Goal: Information Seeking & Learning: Learn about a topic

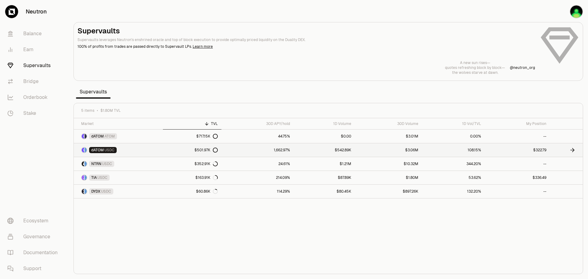
click at [153, 151] on link "dATOM USDC" at bounding box center [118, 149] width 89 height 13
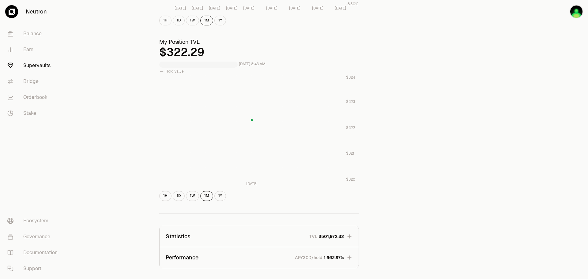
scroll to position [288, 0]
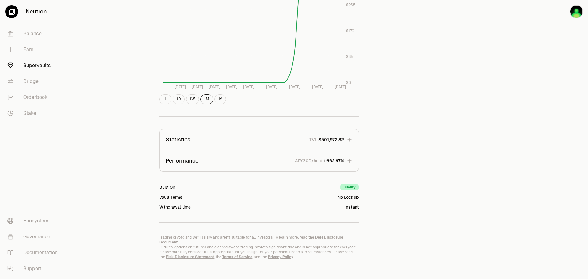
click at [349, 161] on icon "button" at bounding box center [349, 161] width 4 height 4
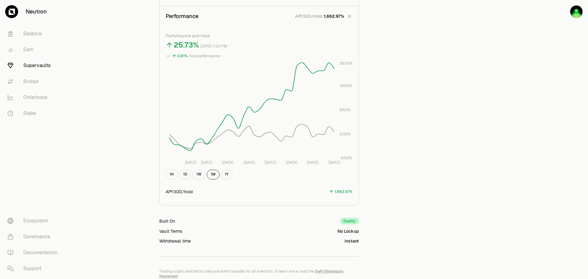
scroll to position [436, 0]
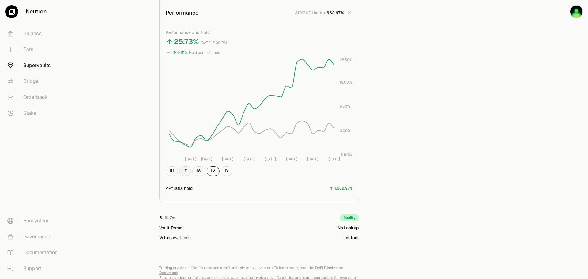
click at [190, 172] on button "1D" at bounding box center [185, 171] width 12 height 10
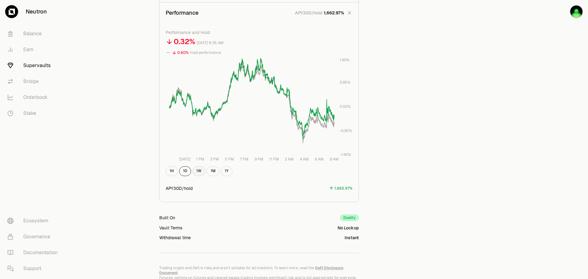
click at [200, 173] on button "1W" at bounding box center [198, 171] width 13 height 10
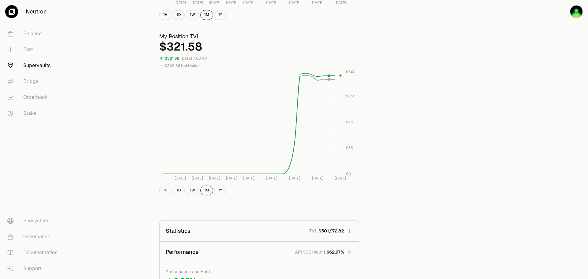
scroll to position [221, 0]
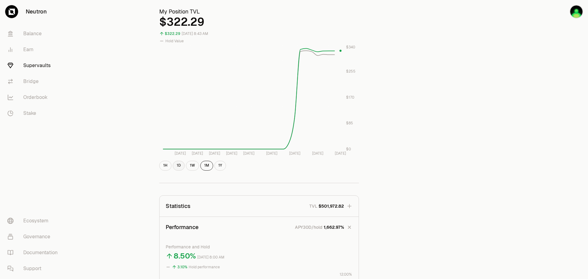
click at [183, 167] on button "1D" at bounding box center [179, 166] width 12 height 10
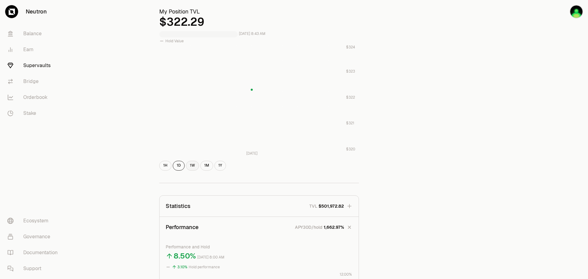
click at [193, 166] on button "1W" at bounding box center [192, 166] width 13 height 10
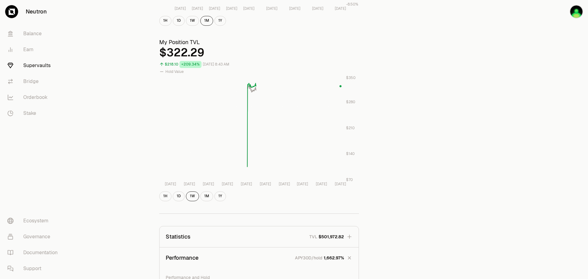
scroll to position [160, 0]
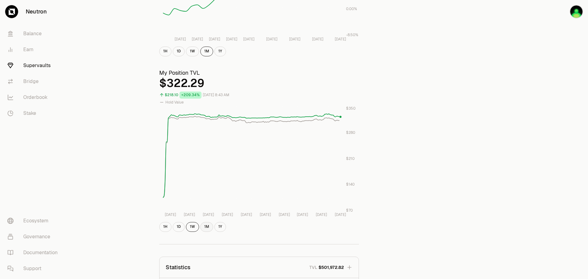
click at [208, 228] on button "1M" at bounding box center [206, 227] width 13 height 10
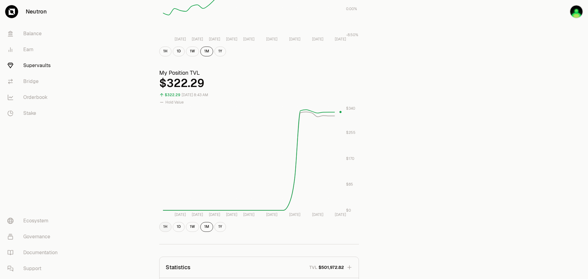
click at [168, 226] on button "1H" at bounding box center [165, 227] width 12 height 10
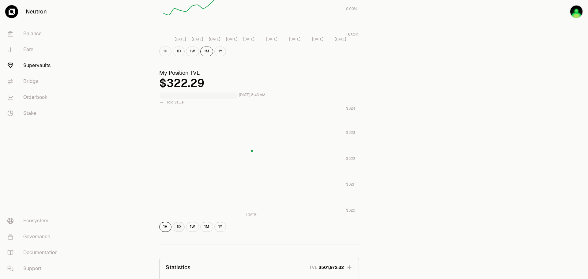
click at [178, 226] on button "1D" at bounding box center [179, 227] width 12 height 10
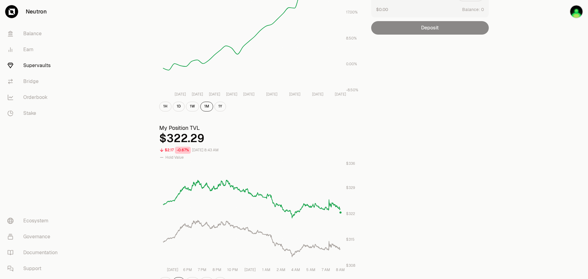
scroll to position [0, 0]
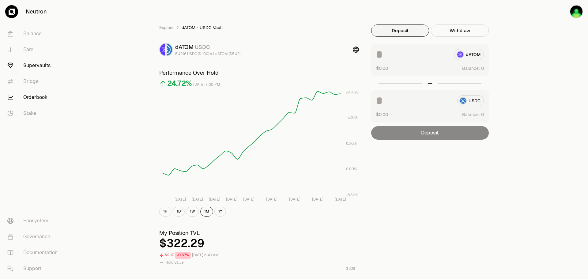
click at [31, 100] on link "Orderbook" at bounding box center [34, 97] width 64 height 16
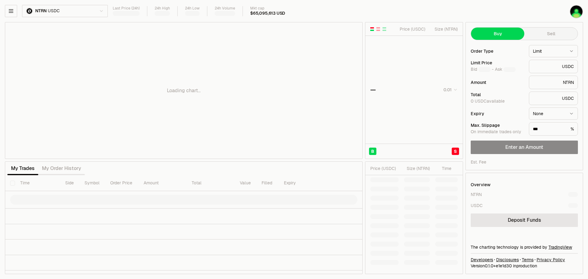
type input "********"
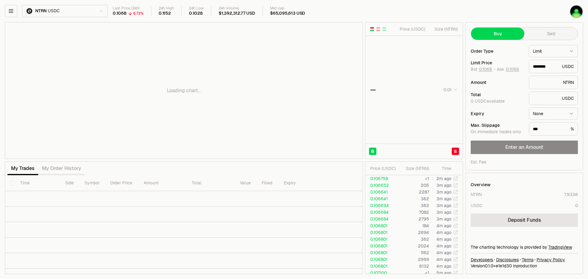
click at [71, 14] on html "Neutron Balance Earn Supervaults Bridge Orderbook Stake Ecosystem Governance Do…" at bounding box center [294, 139] width 588 height 279
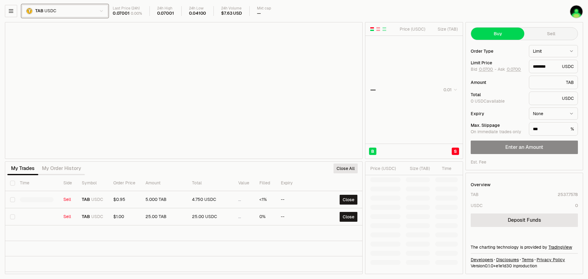
type input "********"
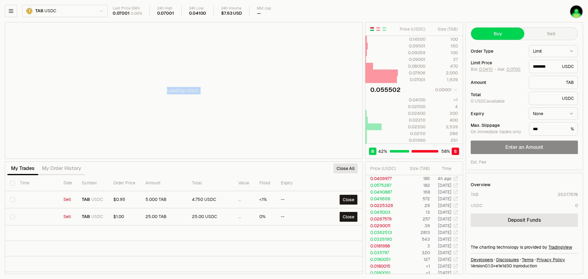
drag, startPoint x: 300, startPoint y: 77, endPoint x: 210, endPoint y: 56, distance: 92.4
